Goal: Task Accomplishment & Management: Manage account settings

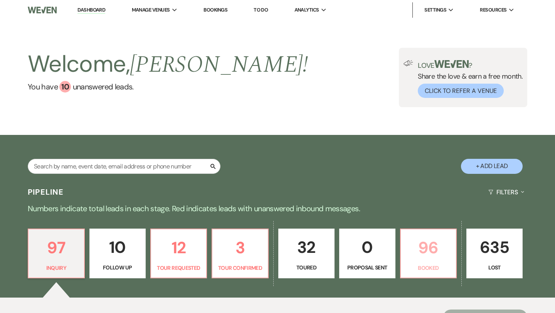
click at [424, 235] on p "96" at bounding box center [429, 248] width 46 height 26
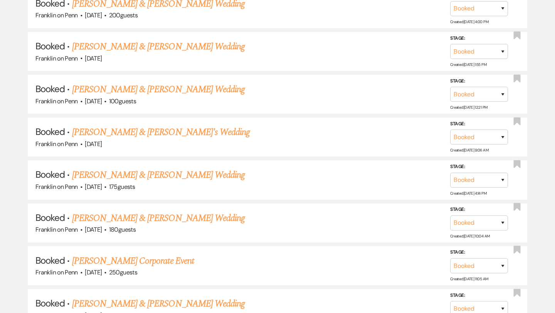
scroll to position [747, 0]
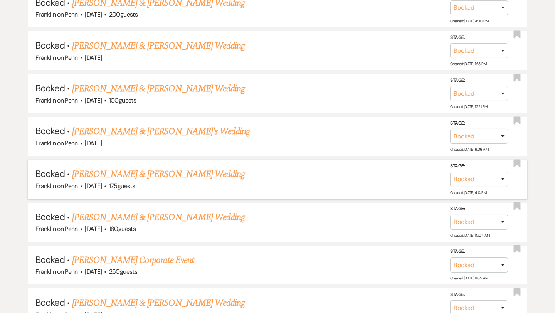
click at [172, 171] on link "[PERSON_NAME] & [PERSON_NAME] Wedding" at bounding box center [158, 174] width 173 height 14
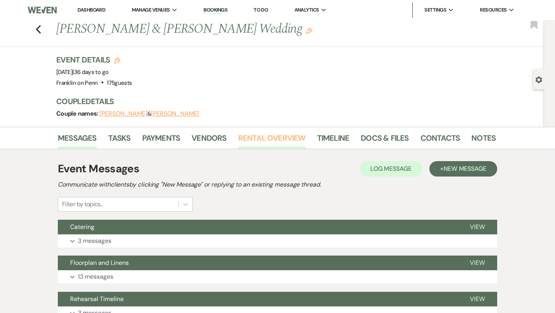
click at [266, 140] on link "Rental Overview" at bounding box center [271, 140] width 67 height 17
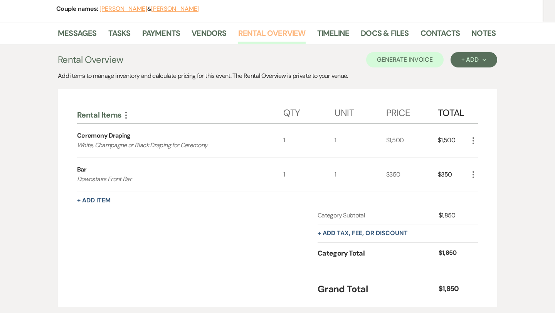
scroll to position [105, 0]
click at [163, 35] on link "Payments" at bounding box center [161, 35] width 38 height 17
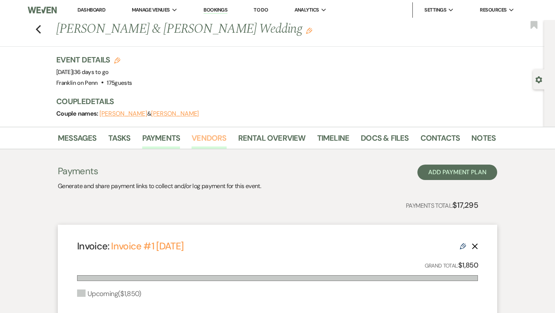
click at [217, 138] on link "Vendors" at bounding box center [209, 140] width 35 height 17
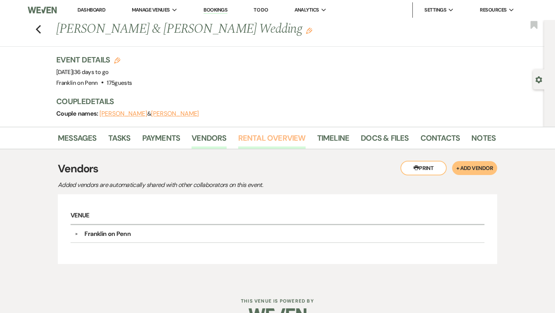
click at [265, 139] on link "Rental Overview" at bounding box center [271, 140] width 67 height 17
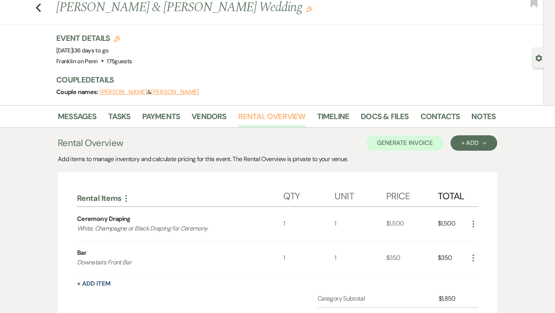
scroll to position [22, 0]
